Goal: Navigation & Orientation: Go to known website

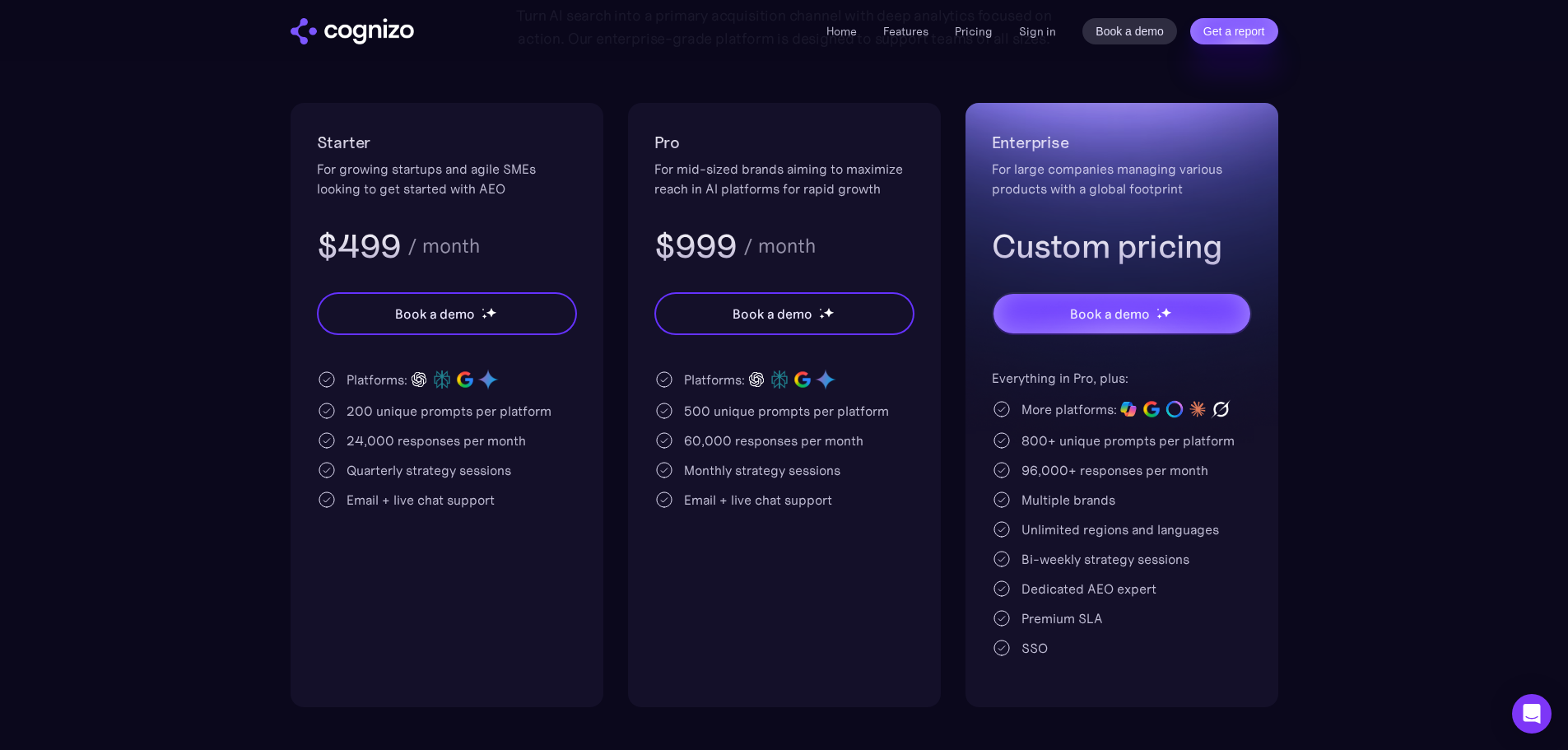
scroll to position [329, 0]
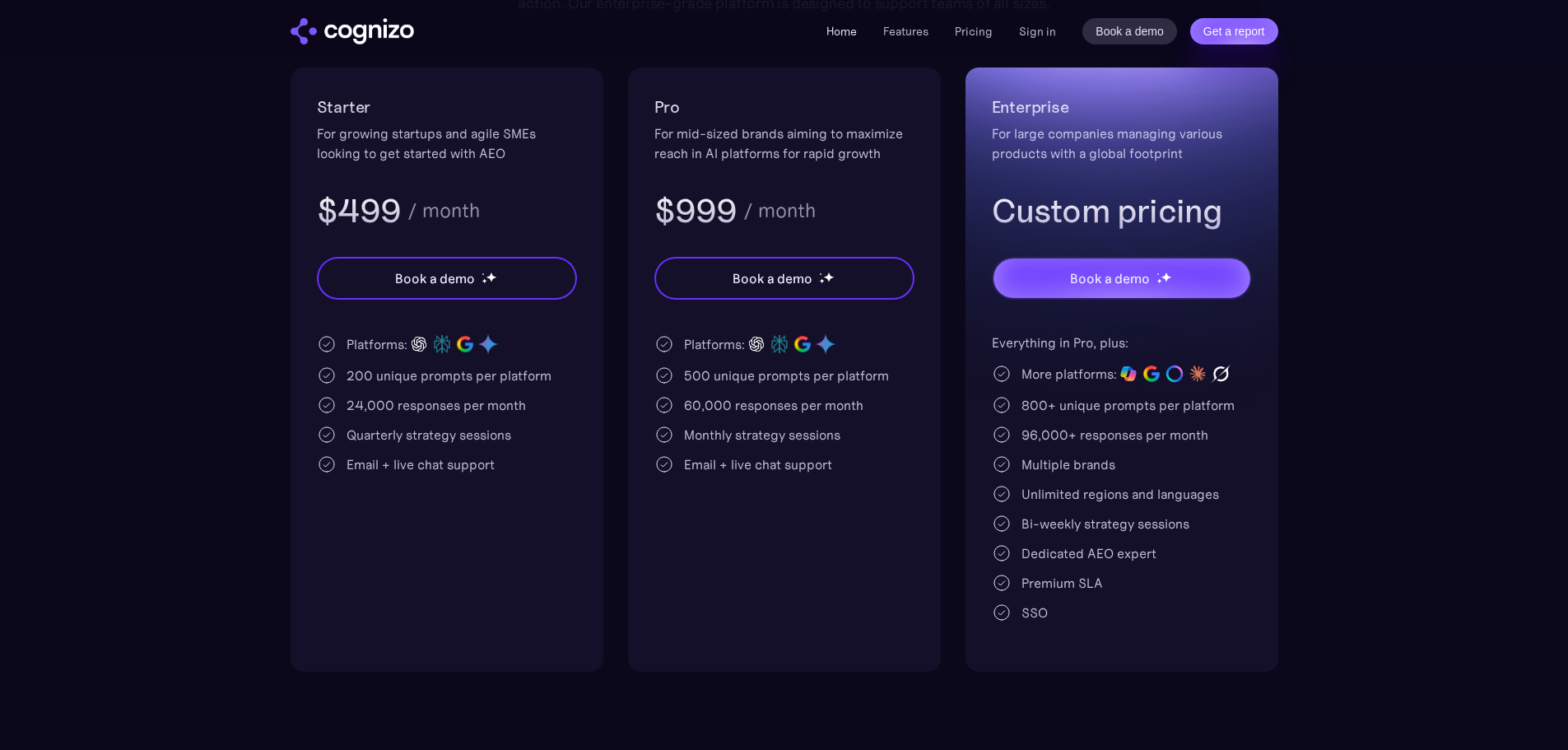
click at [851, 31] on link "Home" at bounding box center [841, 31] width 31 height 14
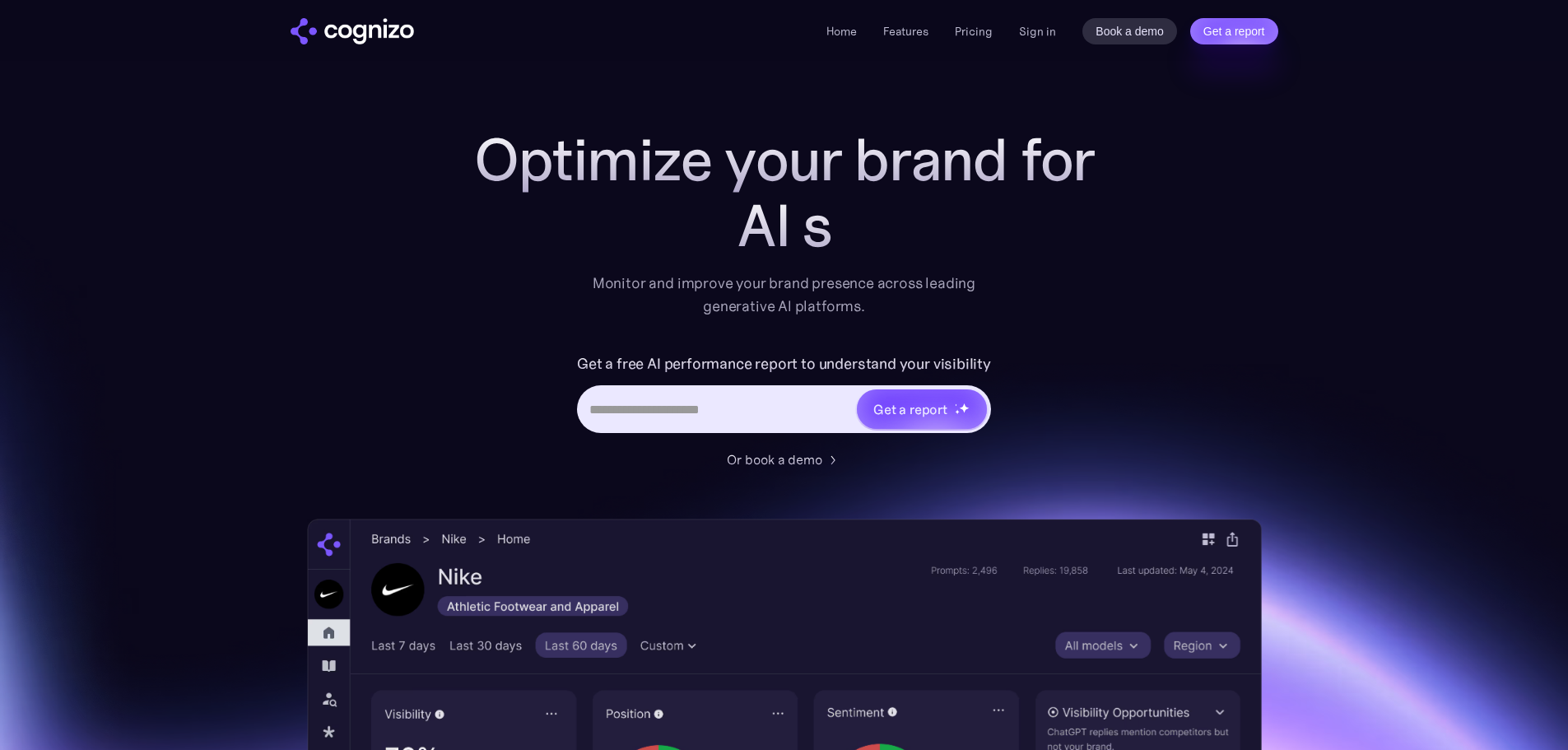
click at [394, 32] on img "home" at bounding box center [352, 31] width 123 height 26
drag, startPoint x: 815, startPoint y: 33, endPoint x: 831, endPoint y: 35, distance: 16.1
click at [815, 34] on div "Home Features Pricing Book a demo Get a report Sign in Book a demo Get a report" at bounding box center [784, 31] width 988 height 26
click at [851, 37] on link "Home" at bounding box center [841, 31] width 31 height 14
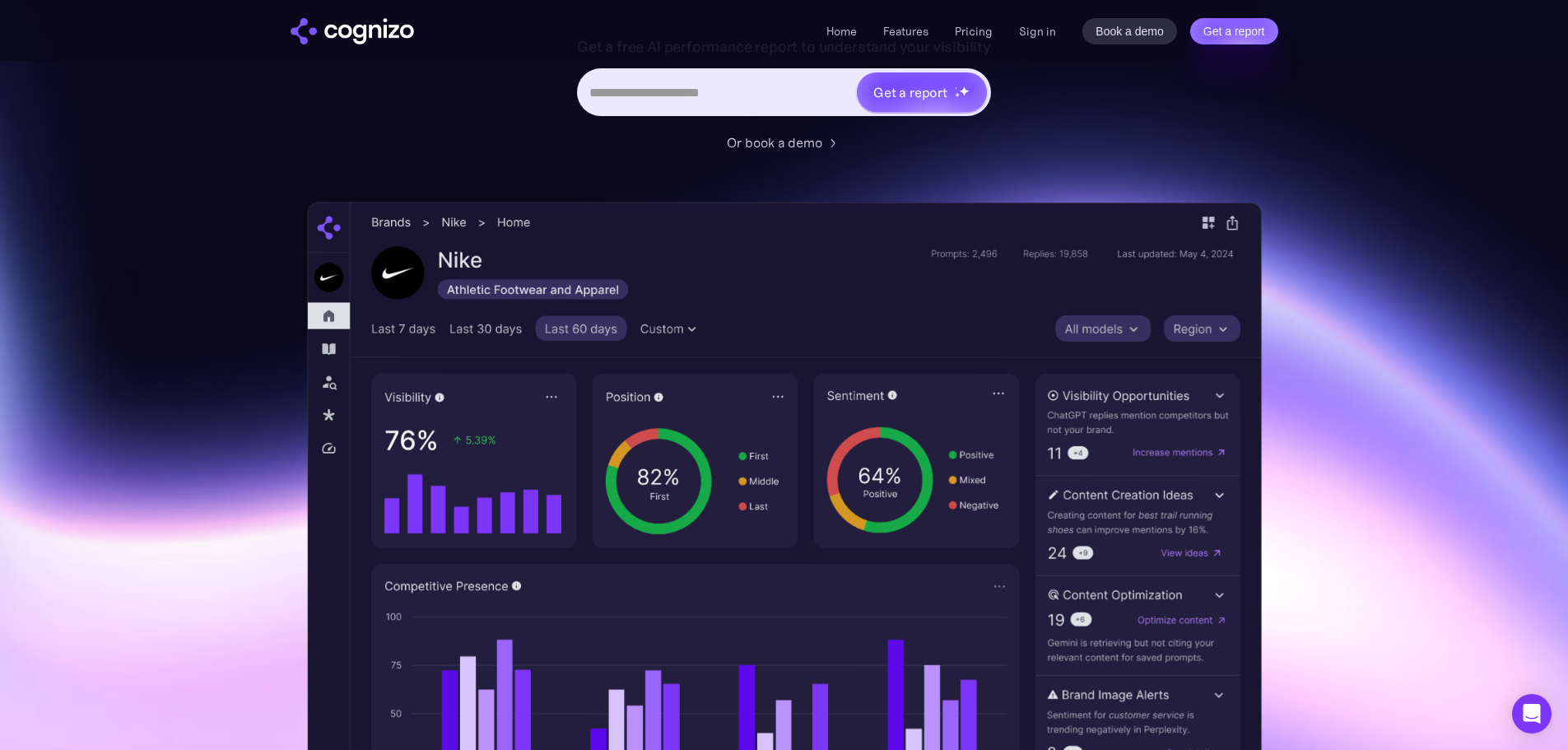
scroll to position [412, 0]
